Goal: Information Seeking & Learning: Learn about a topic

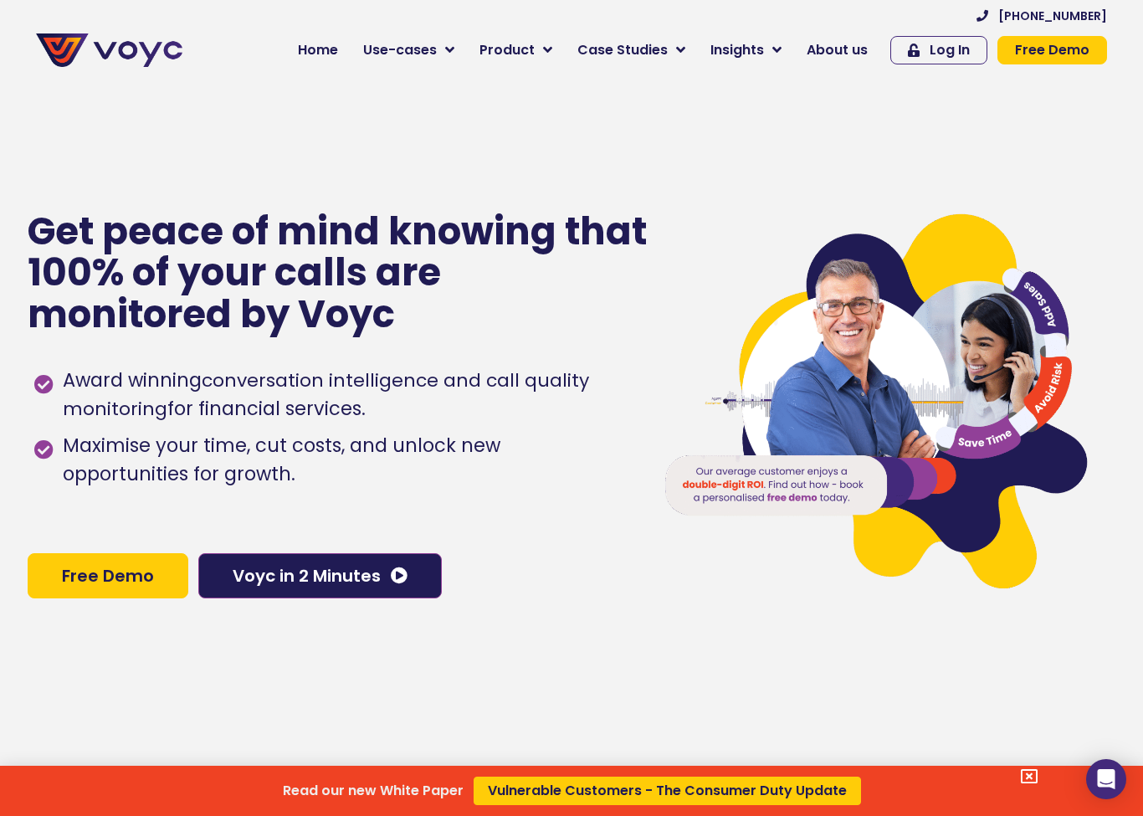
click at [539, 52] on div "Read our new White Paper Vulnerable Customers - The Consumer Duty Update" at bounding box center [571, 408] width 1143 height 816
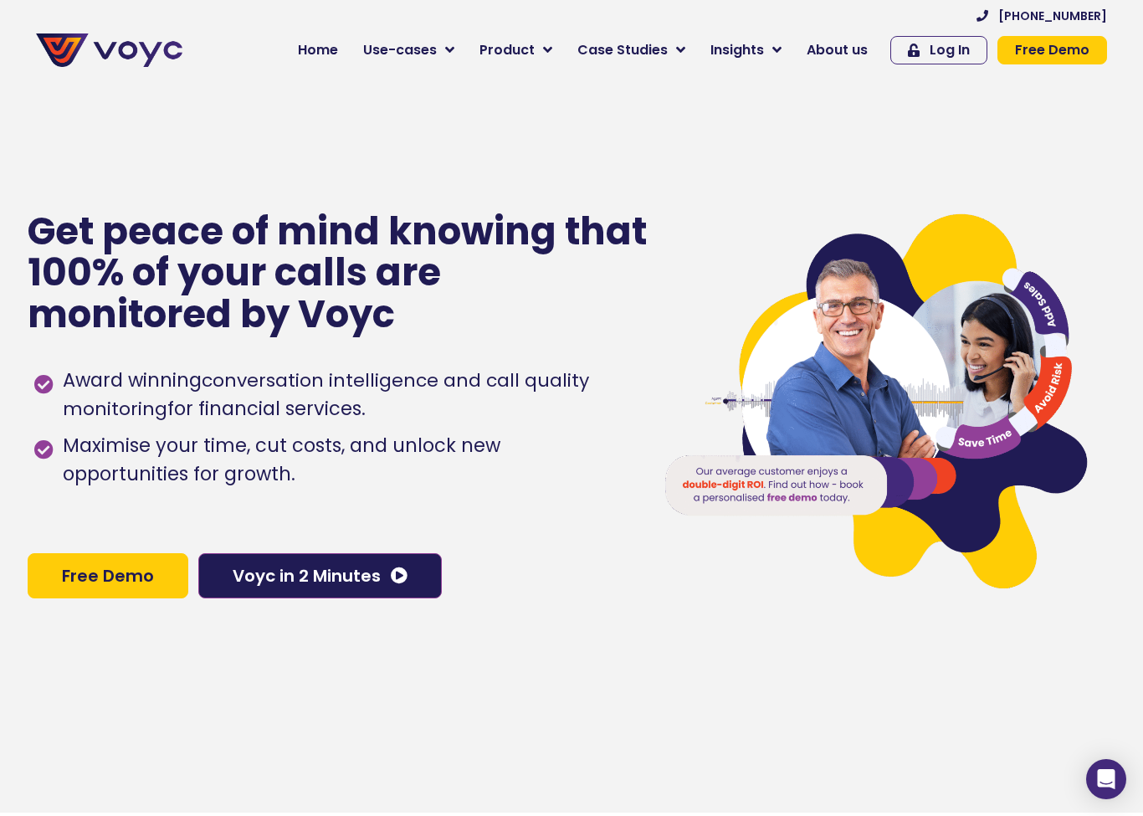
click at [542, 44] on link "Product" at bounding box center [516, 49] width 98 height 33
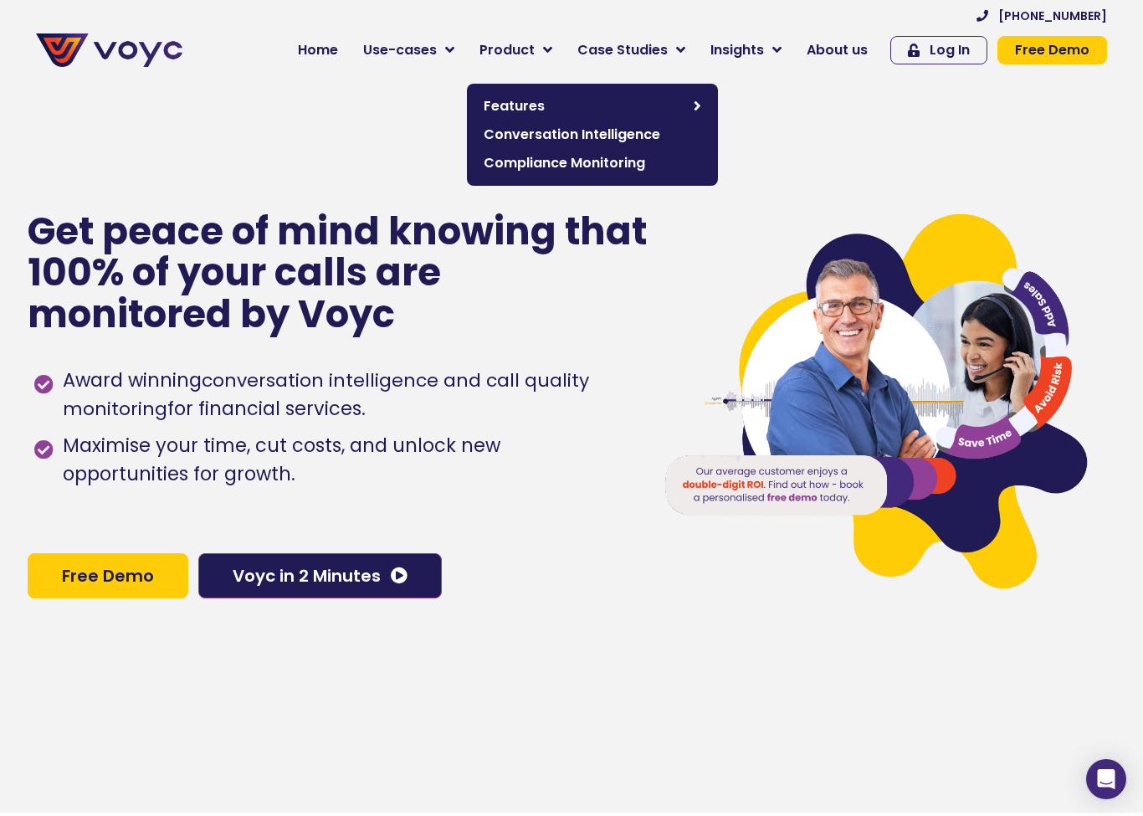
click at [643, 148] on link "Conversation Intelligence" at bounding box center [592, 135] width 234 height 28
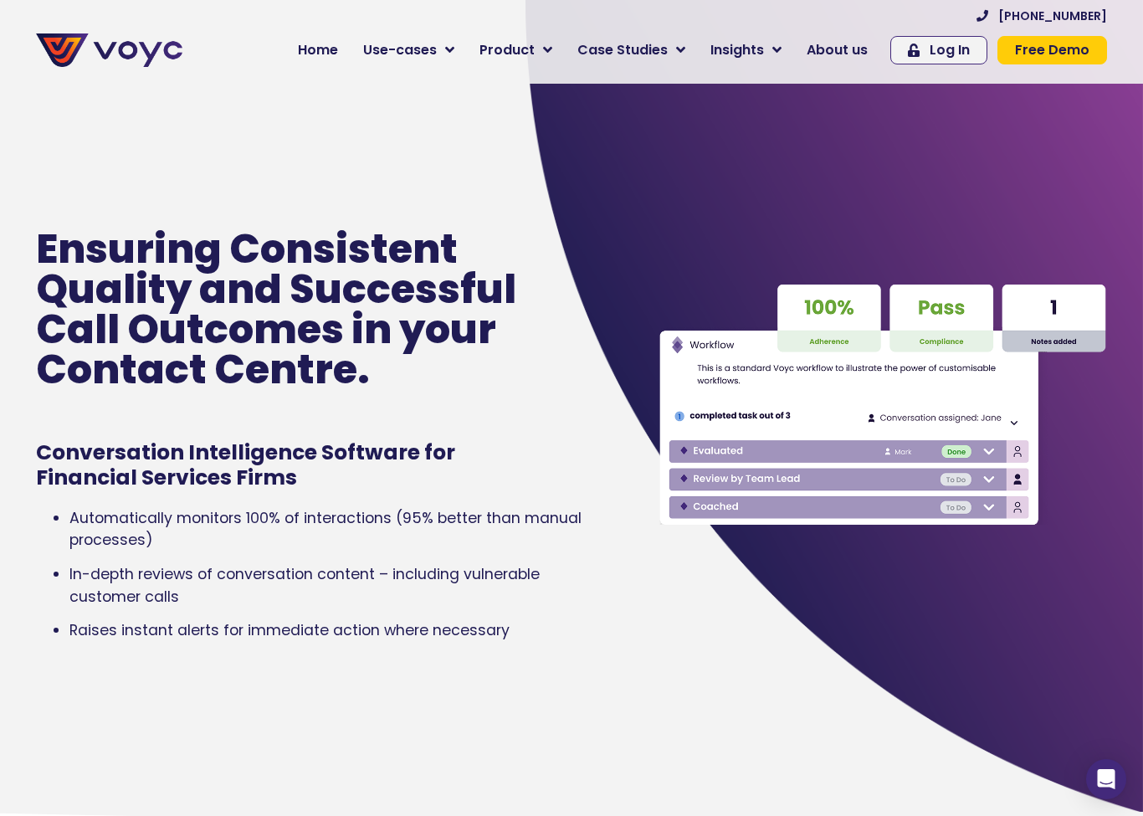
click at [531, 55] on span "Product" at bounding box center [507, 50] width 55 height 20
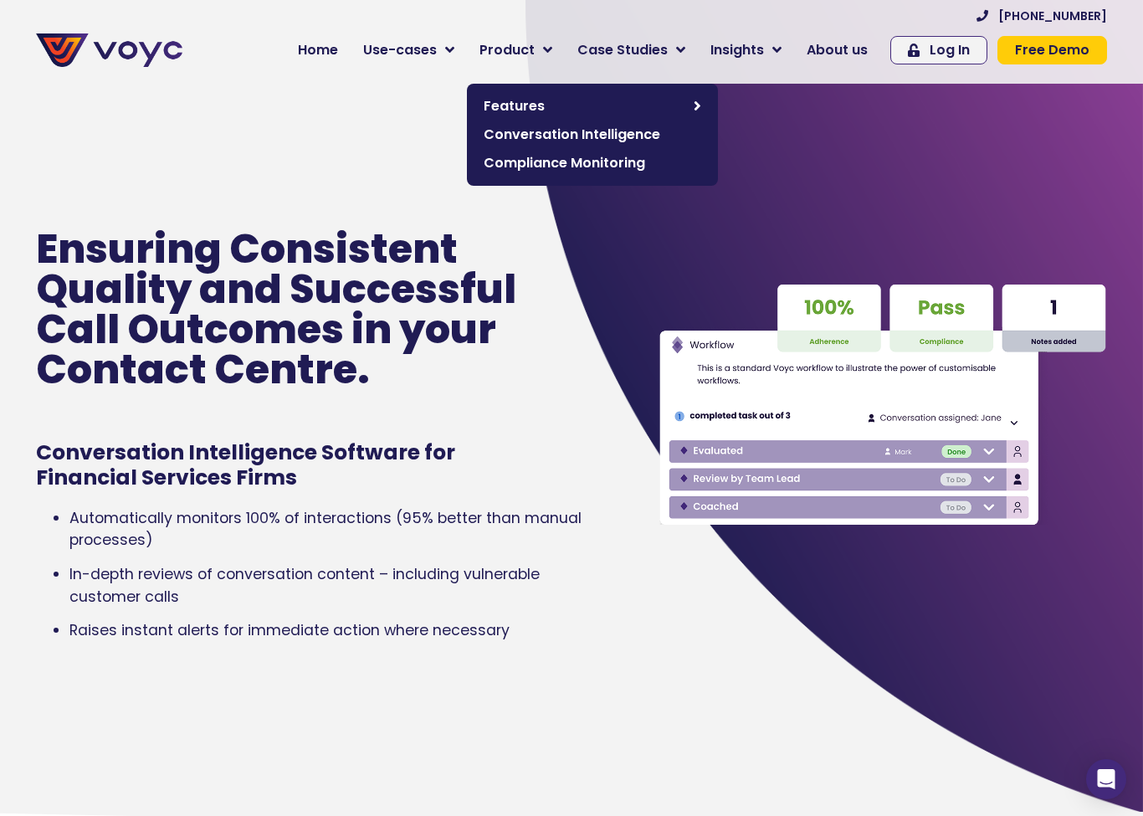
click at [614, 165] on span "Compliance Monitoring" at bounding box center [593, 163] width 218 height 20
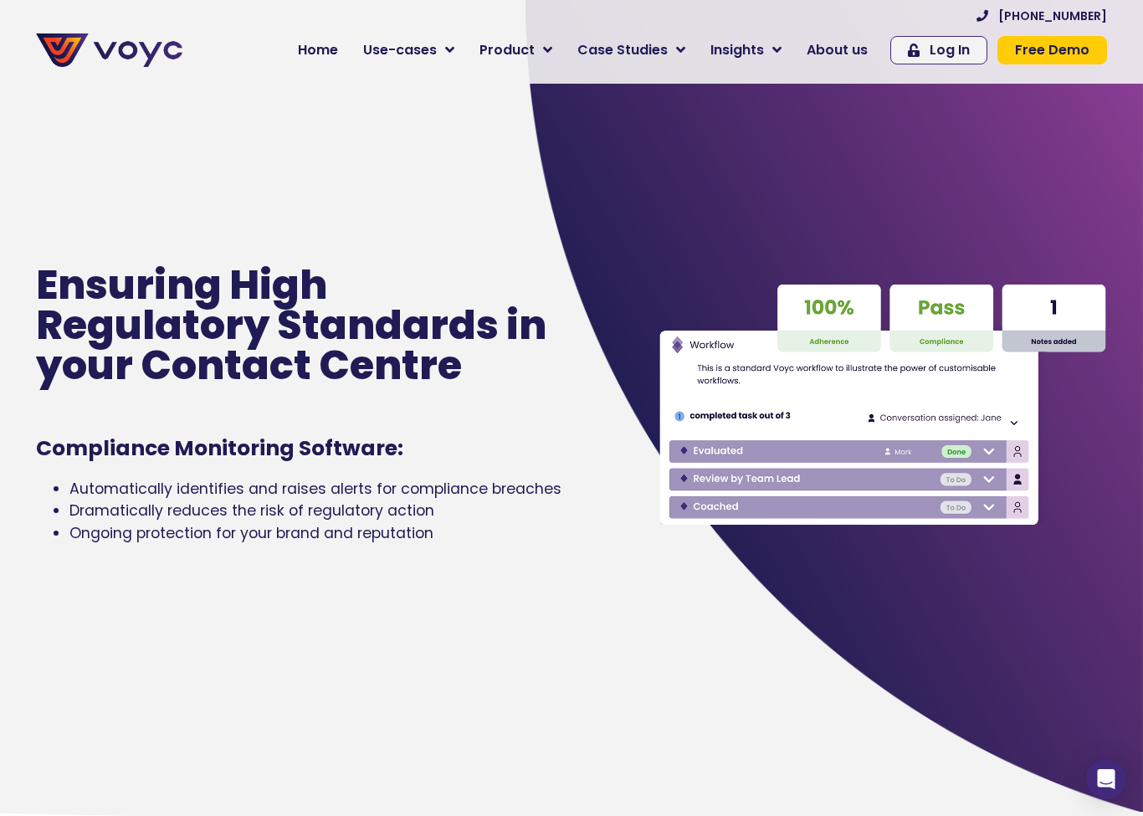
click at [437, 54] on span "Use-cases" at bounding box center [400, 50] width 74 height 20
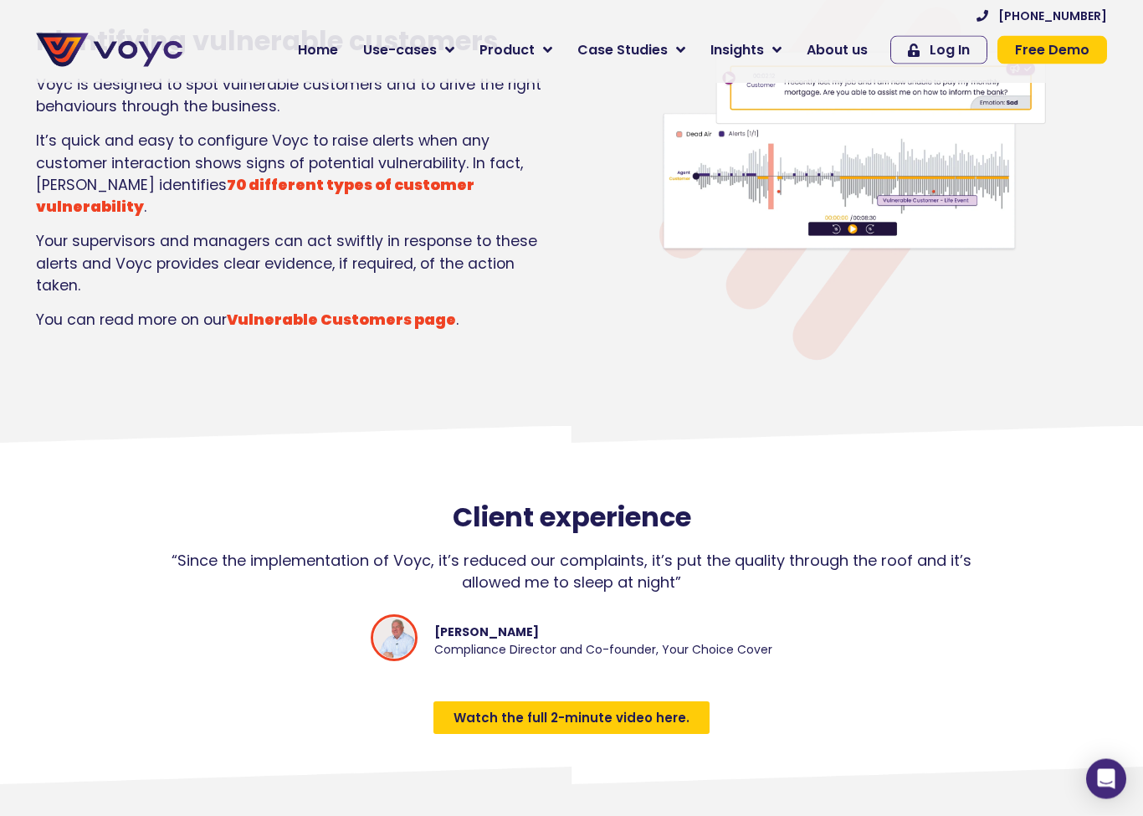
scroll to position [2181, 0]
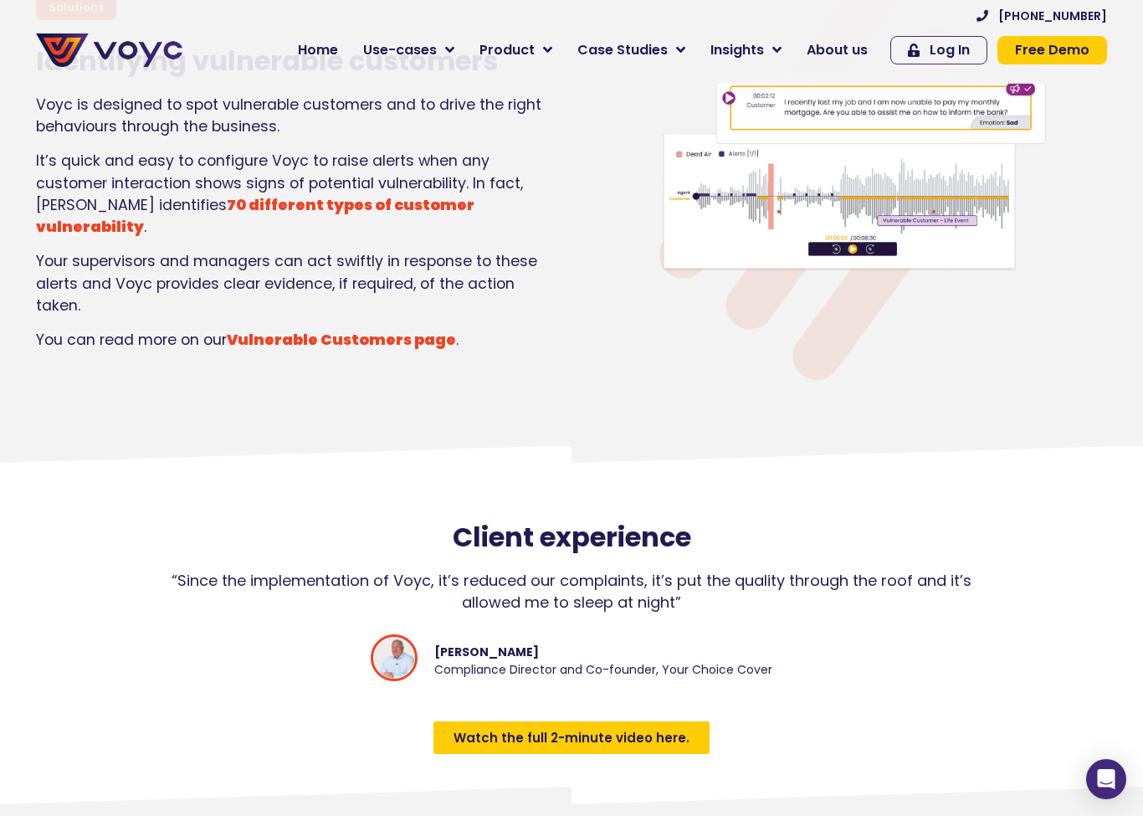
click at [855, 283] on img at bounding box center [843, 178] width 418 height 418
click at [945, 239] on img at bounding box center [843, 178] width 418 height 418
click at [1028, 132] on img at bounding box center [843, 178] width 418 height 418
click at [1014, 345] on img at bounding box center [843, 178] width 418 height 418
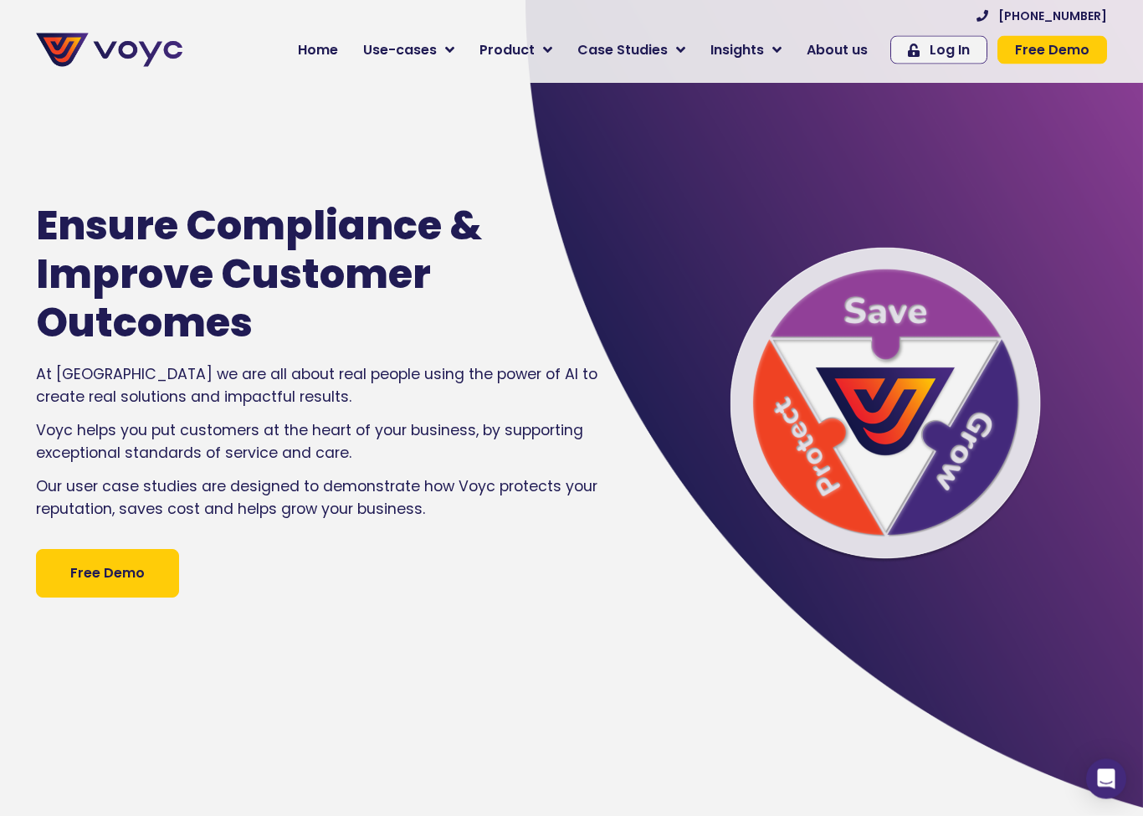
scroll to position [0, 0]
